Goal: Transaction & Acquisition: Purchase product/service

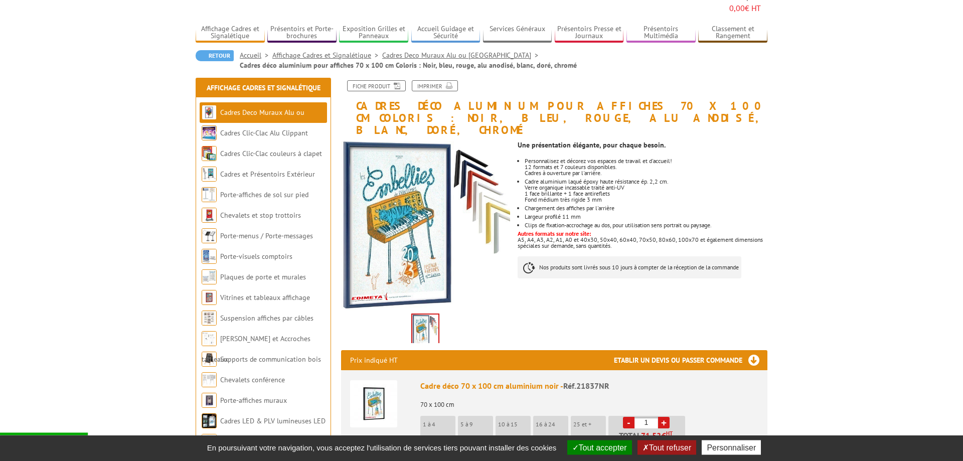
scroll to position [102, 0]
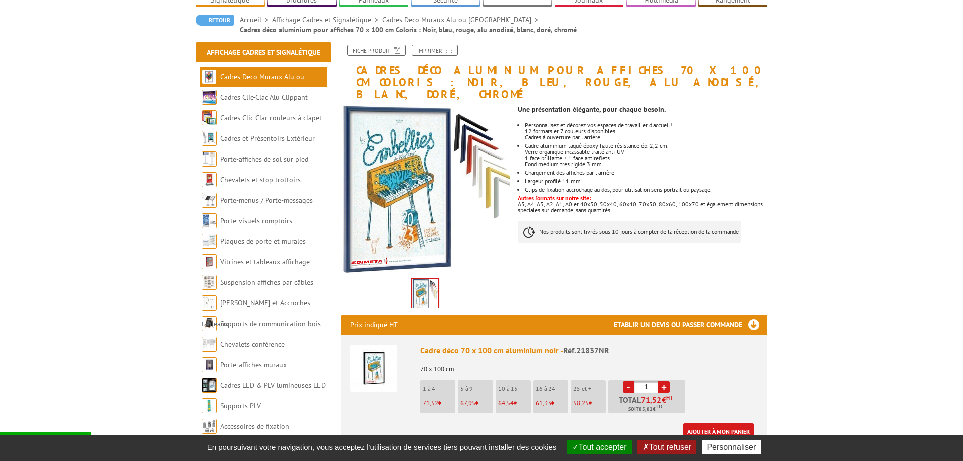
click at [666, 381] on link "+" at bounding box center [664, 387] width 12 height 12
type input "4"
click at [711, 423] on link "Ajouter à mon panier" at bounding box center [718, 431] width 71 height 17
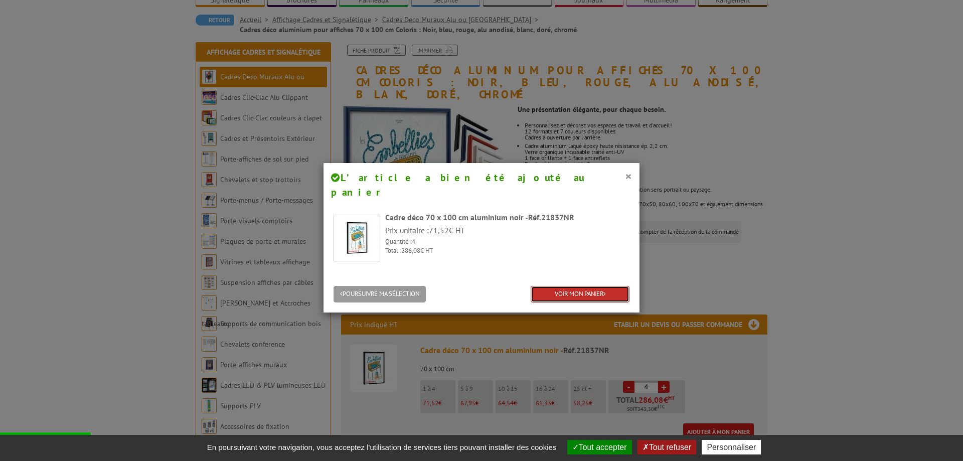
click at [579, 286] on link "VOIR MON PANIER" at bounding box center [580, 294] width 99 height 17
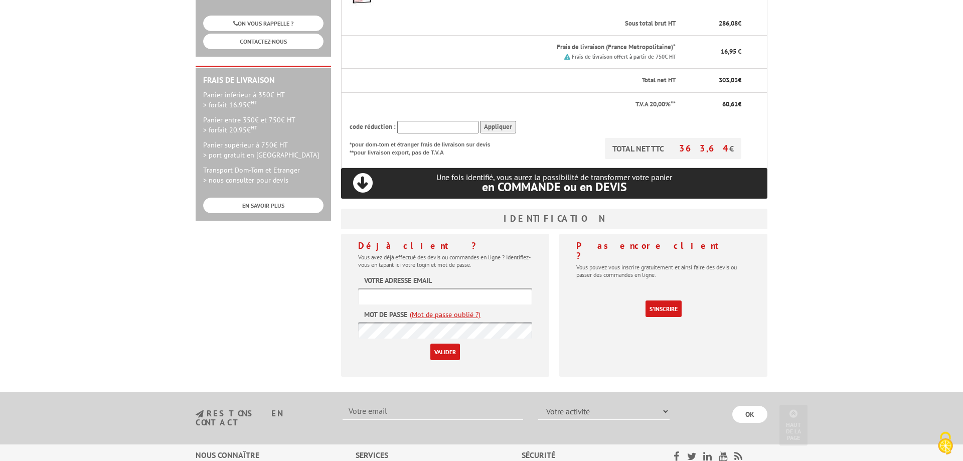
scroll to position [256, 0]
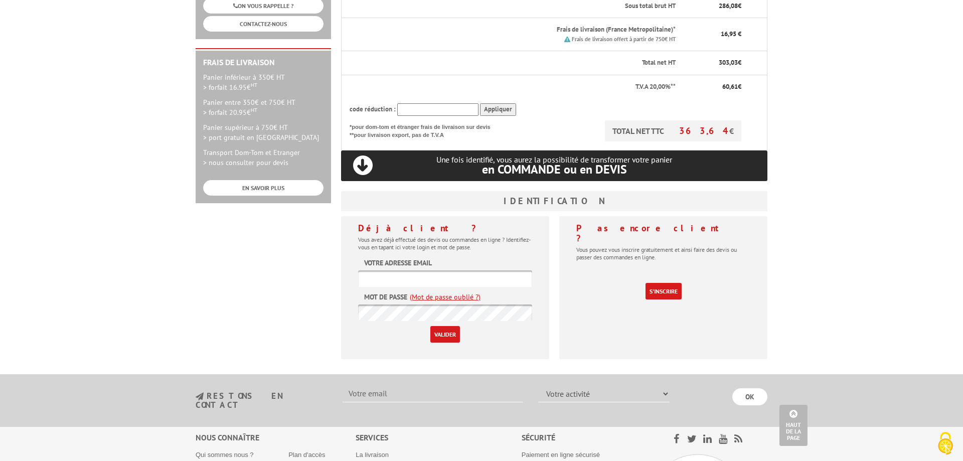
click at [384, 270] on input "text" at bounding box center [445, 278] width 174 height 17
click at [478, 270] on input "[EMAIL_ADDRESS][DOMAIN_NAME]" at bounding box center [445, 278] width 174 height 17
type input "[EMAIL_ADDRESS][DOMAIN_NAME]"
click at [446, 326] on input "Valider" at bounding box center [445, 334] width 30 height 17
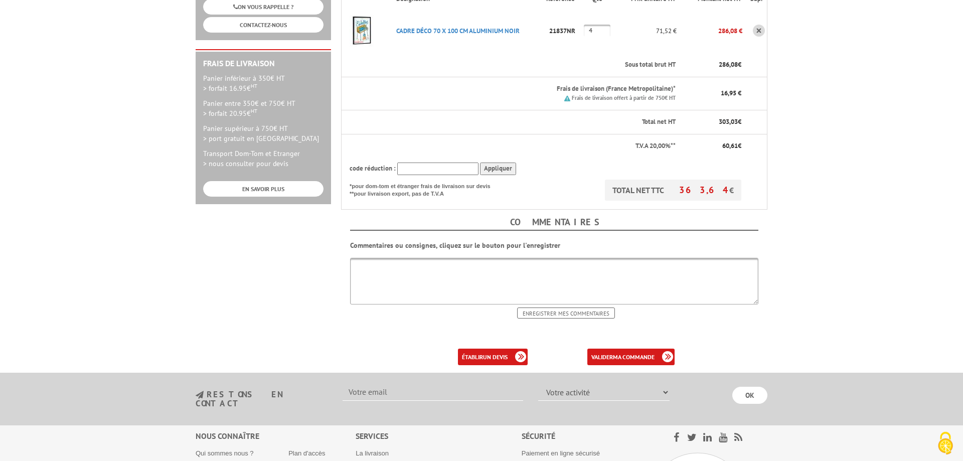
scroll to position [256, 0]
click at [484, 352] on b "un devis" at bounding box center [495, 356] width 25 height 8
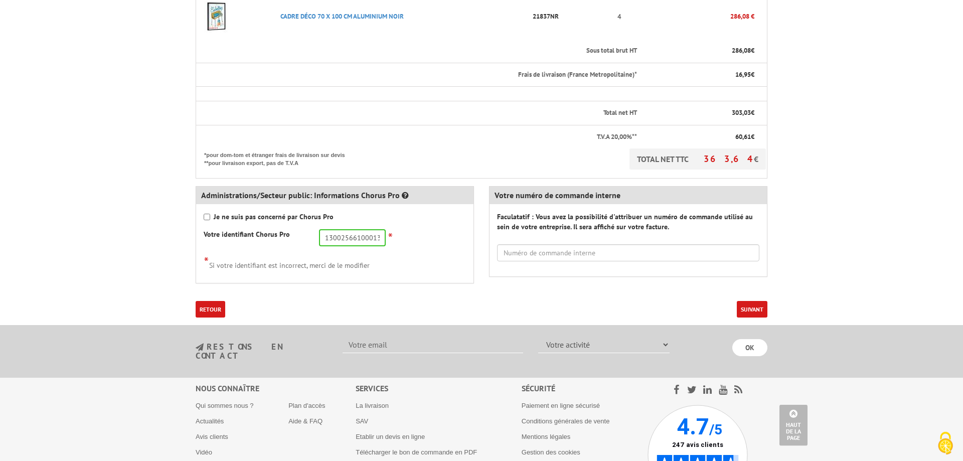
scroll to position [307, 0]
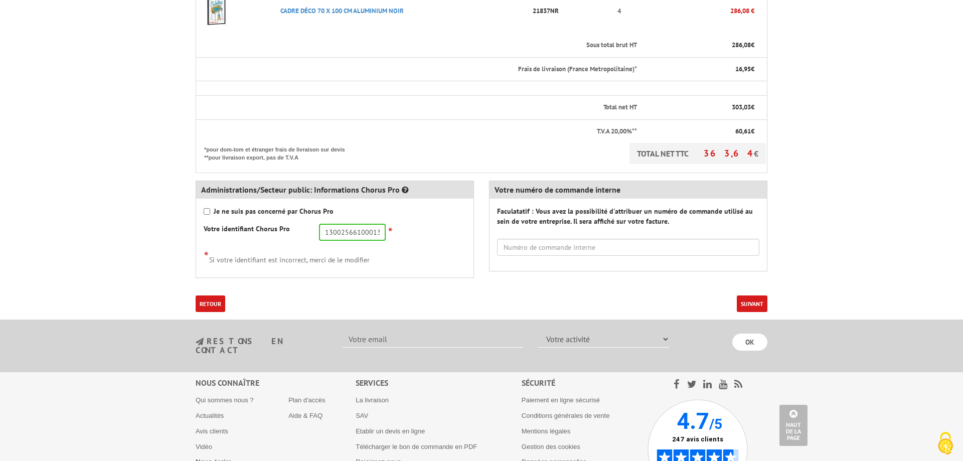
click at [746, 300] on button "Suivant" at bounding box center [752, 303] width 31 height 17
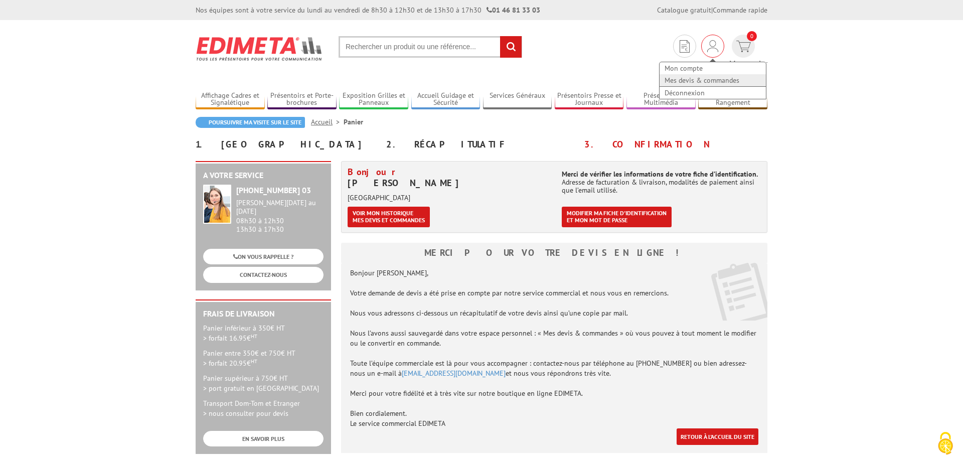
click at [668, 79] on link "Mes devis & commandes" at bounding box center [712, 80] width 106 height 12
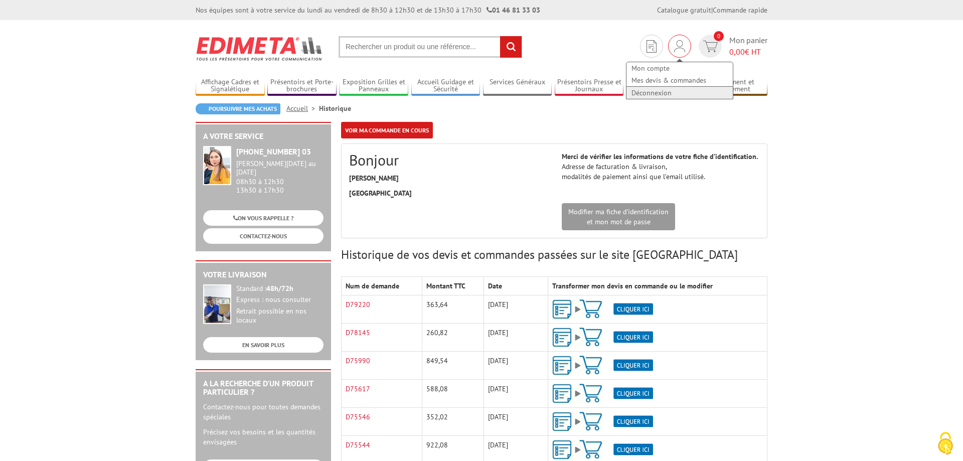
click at [645, 93] on link "Déconnexion" at bounding box center [679, 93] width 106 height 12
